Goal: Information Seeking & Learning: Check status

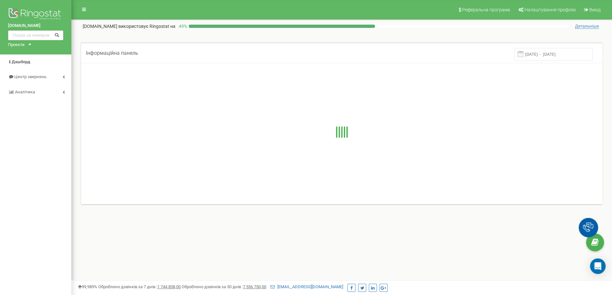
click at [39, 33] on input "text" at bounding box center [35, 35] width 55 height 10
type input "[PHONE_NUMBER]"
click at [57, 35] on icon at bounding box center [56, 34] width 5 height 4
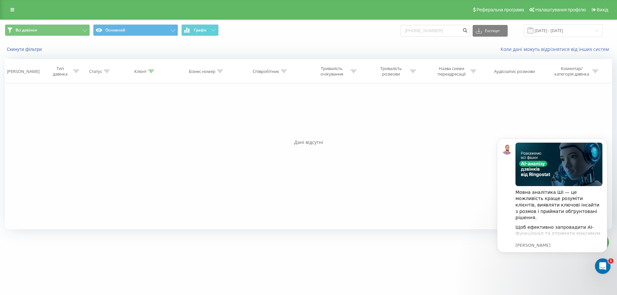
click at [49, 164] on div "Фільтрувати за умовою Дорівнює Введіть значення Скасувати OK Фільтрувати за умо…" at bounding box center [308, 156] width 607 height 146
click at [445, 27] on input "+380672200179" at bounding box center [434, 31] width 69 height 12
click at [420, 31] on input "+380672200179" at bounding box center [434, 31] width 69 height 12
type input "0672200179"
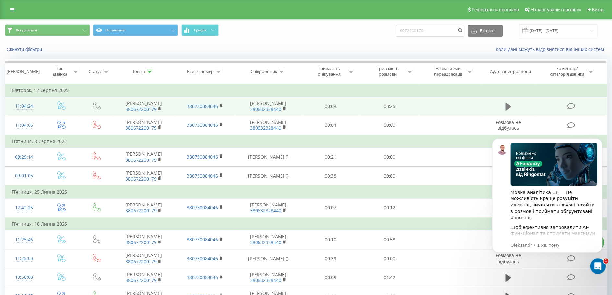
click at [509, 108] on icon at bounding box center [508, 107] width 6 height 8
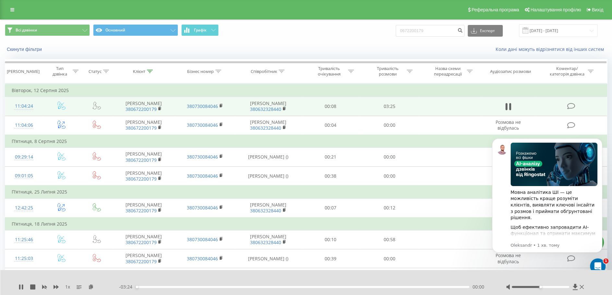
click at [25, 289] on div "1 x" at bounding box center [68, 287] width 101 height 6
click at [23, 288] on icon at bounding box center [20, 286] width 5 height 5
click at [95, 285] on div "1 x" at bounding box center [68, 287] width 101 height 6
click at [91, 288] on icon at bounding box center [91, 286] width 6 height 5
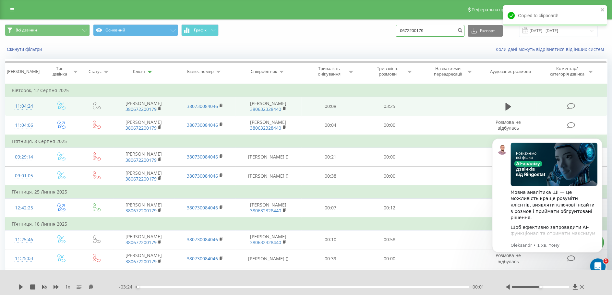
drag, startPoint x: 436, startPoint y: 30, endPoint x: 357, endPoint y: 25, distance: 79.2
click at [357, 25] on div "Всі дзвінки Основний Графік 0672200179 Експорт .csv .xls .xlsx 20.05.2025 - 20.…" at bounding box center [306, 30] width 602 height 13
paste input "61323275"
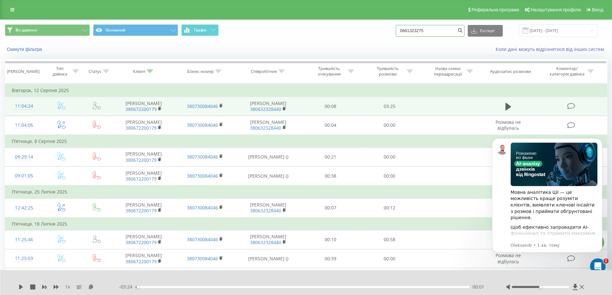
type input "0661323275"
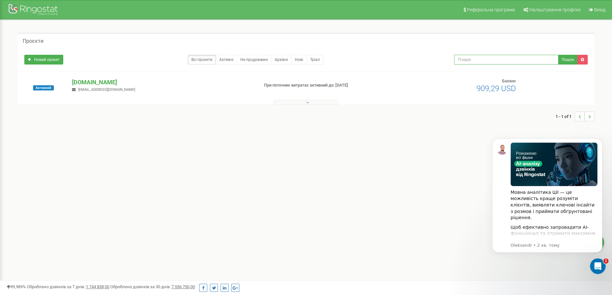
click at [481, 62] on input "text" at bounding box center [506, 60] width 104 height 10
paste input "0992877202"
type input "0992877202"
click at [325, 100] on div at bounding box center [305, 101] width 573 height 6
click at [320, 103] on button at bounding box center [306, 102] width 65 height 5
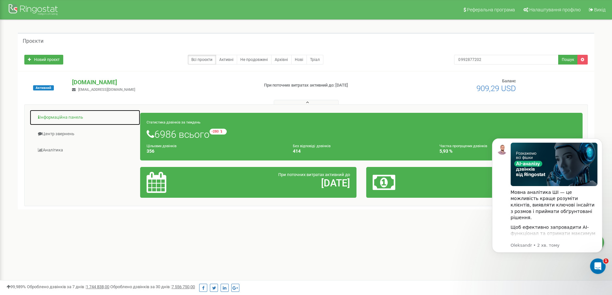
click at [41, 117] on link "Інформаційна панель" at bounding box center [85, 118] width 111 height 16
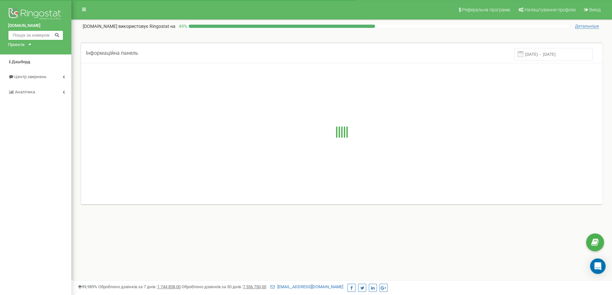
click at [44, 38] on input "text" at bounding box center [35, 35] width 55 height 10
paste input "0992877202"
type input "0992877202"
click at [56, 34] on icon at bounding box center [56, 34] width 5 height 4
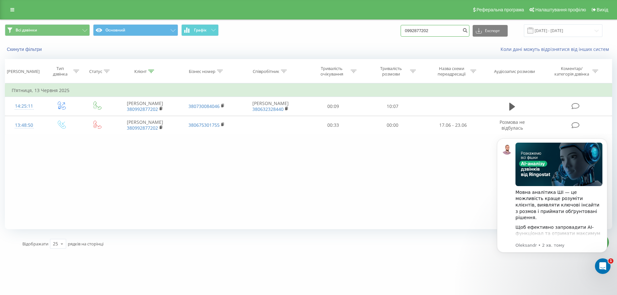
paste input "661323275"
drag, startPoint x: 447, startPoint y: 29, endPoint x: 356, endPoint y: 34, distance: 91.6
click at [356, 34] on div "Всі дзвінки Основний Графік 0661323275 Експорт .csv .xls .xlsx [DATE] - [DATE]" at bounding box center [308, 30] width 607 height 13
type input "0661323275"
click at [468, 30] on icon "submit" at bounding box center [465, 30] width 6 height 4
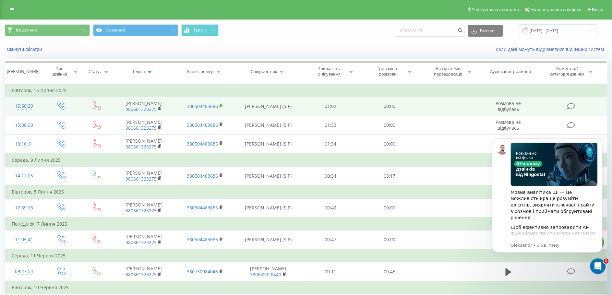
click at [220, 103] on icon at bounding box center [222, 105] width 4 height 5
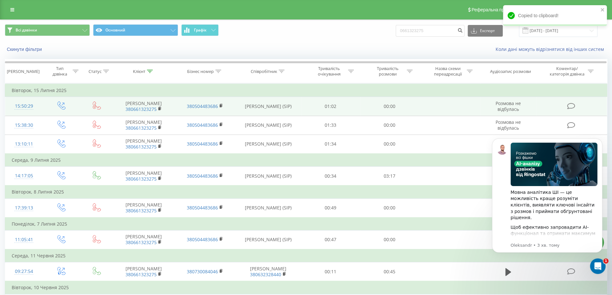
drag, startPoint x: 160, startPoint y: 108, endPoint x: 155, endPoint y: 103, distance: 6.7
click at [160, 108] on rect at bounding box center [159, 108] width 2 height 3
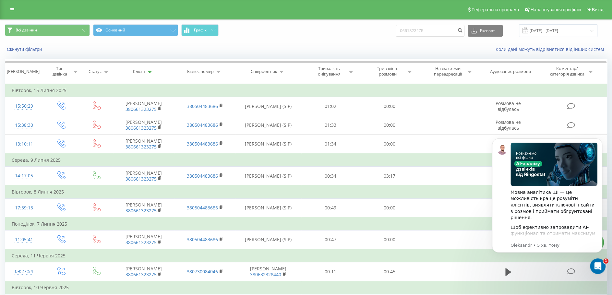
click at [49, 18] on div "Реферальна програма Налаштування профілю Вихід" at bounding box center [306, 9] width 612 height 19
drag, startPoint x: 467, startPoint y: 30, endPoint x: 464, endPoint y: 33, distance: 3.7
click at [463, 30] on icon "submit" at bounding box center [460, 30] width 6 height 4
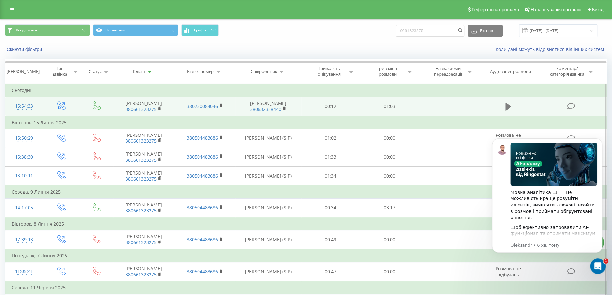
click at [505, 108] on icon at bounding box center [508, 107] width 6 height 8
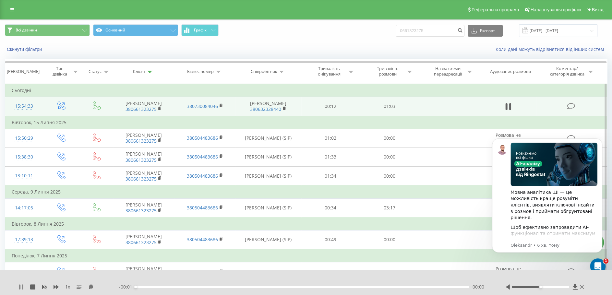
click at [23, 288] on icon at bounding box center [22, 286] width 1 height 5
click at [91, 287] on icon at bounding box center [91, 286] width 6 height 5
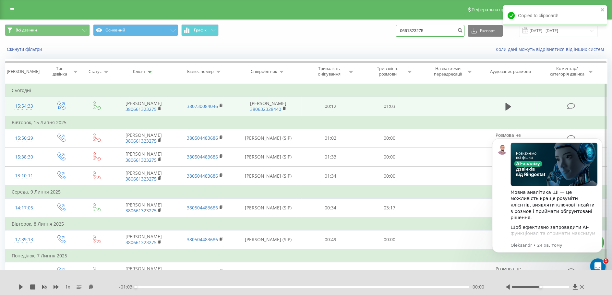
drag, startPoint x: 448, startPoint y: 30, endPoint x: 356, endPoint y: 33, distance: 92.8
click at [356, 33] on div "Всі дзвінки Основний Графік 0661323275 Експорт .csv .xls .xlsx 20.05.2025 - 20.…" at bounding box center [306, 30] width 602 height 13
paste input "38068680743"
type input "380686807435"
click at [463, 31] on icon "submit" at bounding box center [460, 30] width 6 height 4
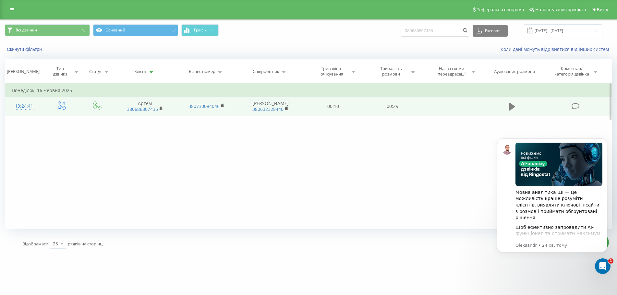
click at [510, 108] on icon at bounding box center [512, 107] width 6 height 8
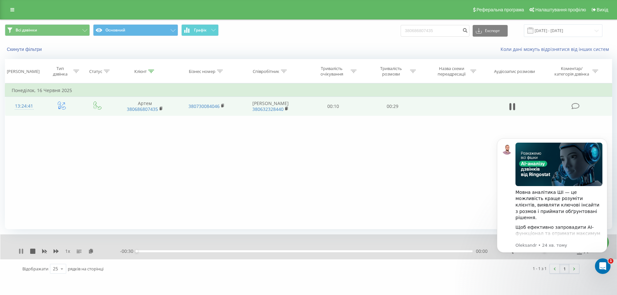
click at [20, 249] on icon at bounding box center [20, 251] width 5 height 5
click at [91, 251] on icon at bounding box center [91, 251] width 6 height 5
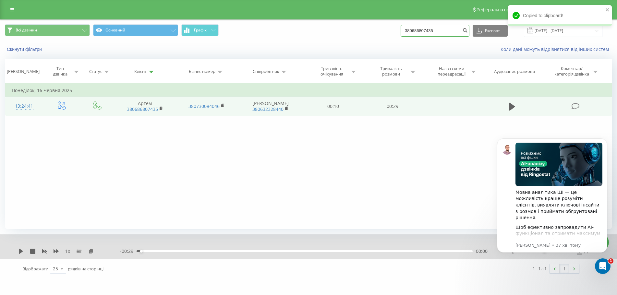
drag, startPoint x: 444, startPoint y: 32, endPoint x: 409, endPoint y: 31, distance: 35.3
click at [409, 33] on div "Всі дзвінки Основний Графік 380686807435 Експорт .csv .xls .xlsx 20.05.2025 - 2…" at bounding box center [308, 30] width 607 height 13
paste input "+380960215352"
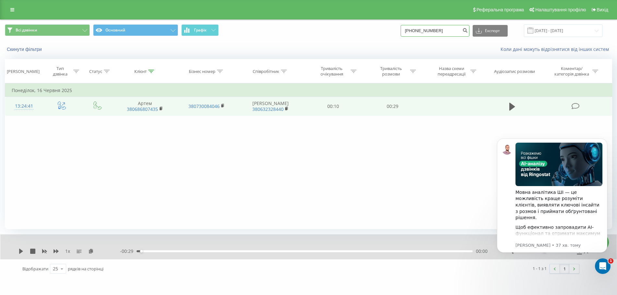
click at [421, 30] on input "+380960215352" at bounding box center [434, 31] width 69 height 12
type input "0960215352"
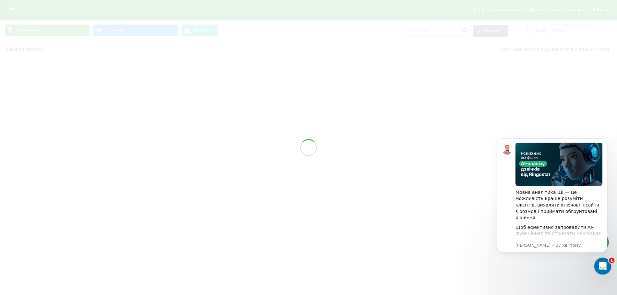
click at [599, 265] on icon "Відкрити програму для спілкування Intercom" at bounding box center [601, 265] width 11 height 11
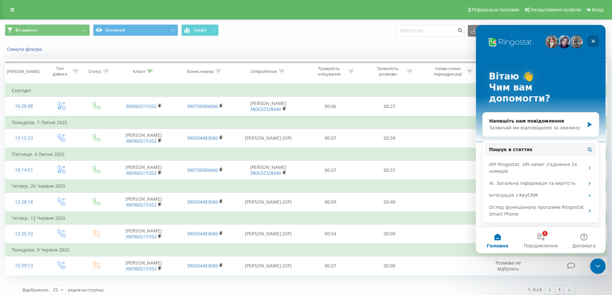
click at [590, 44] on div "Закрити" at bounding box center [593, 41] width 12 height 12
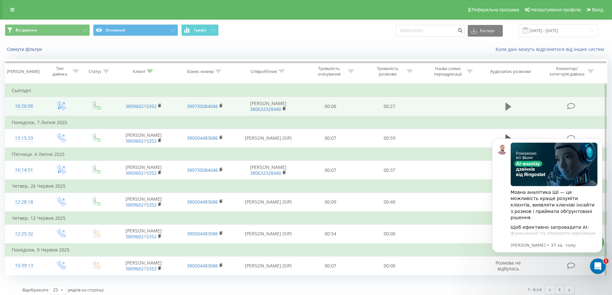
click at [506, 109] on icon at bounding box center [508, 107] width 6 height 8
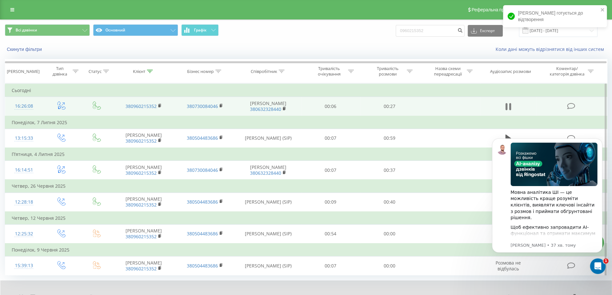
click at [509, 107] on icon at bounding box center [510, 106] width 2 height 7
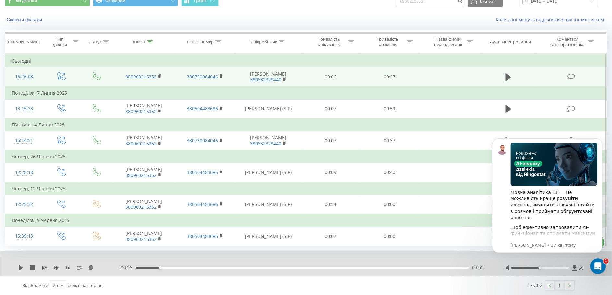
scroll to position [38, 0]
click at [90, 267] on icon at bounding box center [91, 267] width 6 height 5
